Goal: Navigation & Orientation: Find specific page/section

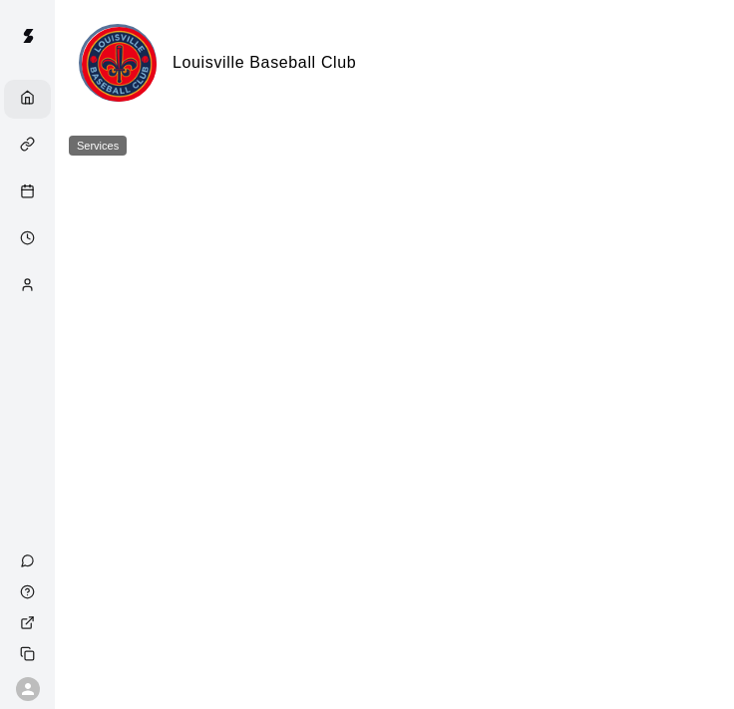
click at [24, 153] on div "Services" at bounding box center [32, 146] width 25 height 19
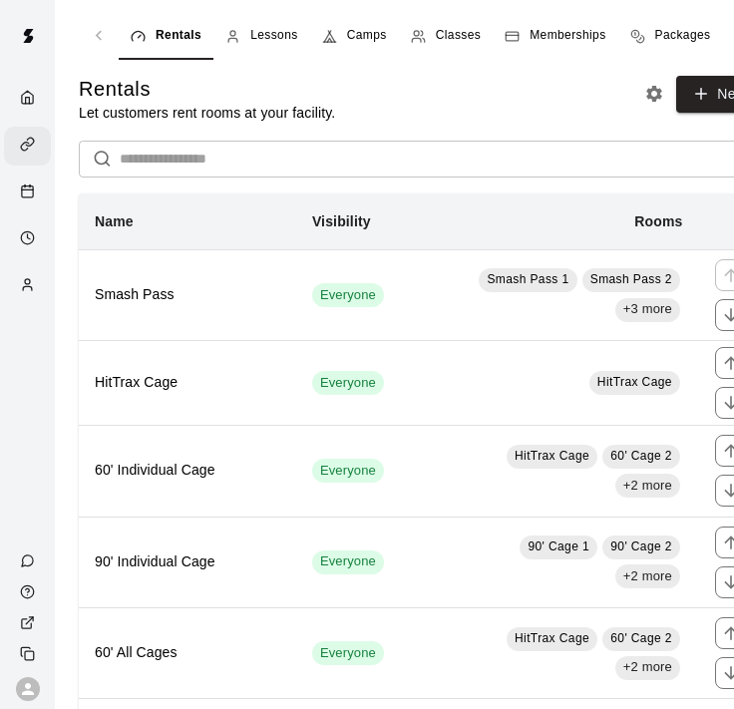
click at [548, 48] on link "Memberships" at bounding box center [555, 36] width 125 height 48
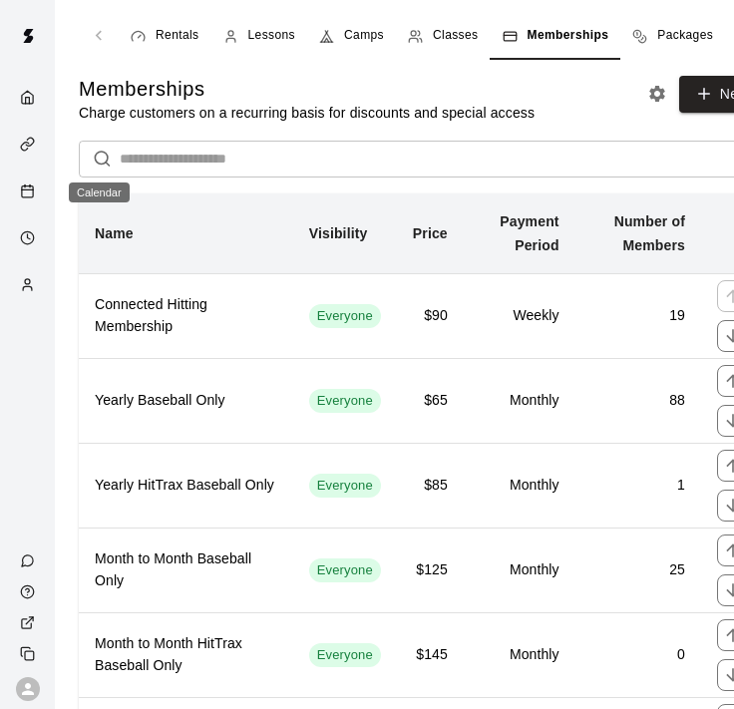
click at [31, 193] on icon "Calendar" at bounding box center [27, 190] width 15 height 15
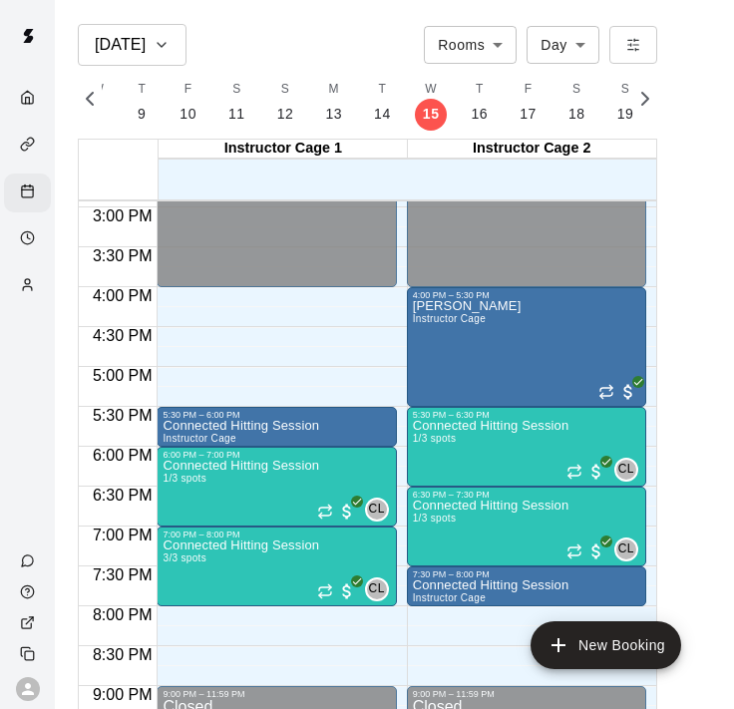
scroll to position [1194, 0]
